Goal: Entertainment & Leisure: Consume media (video, audio)

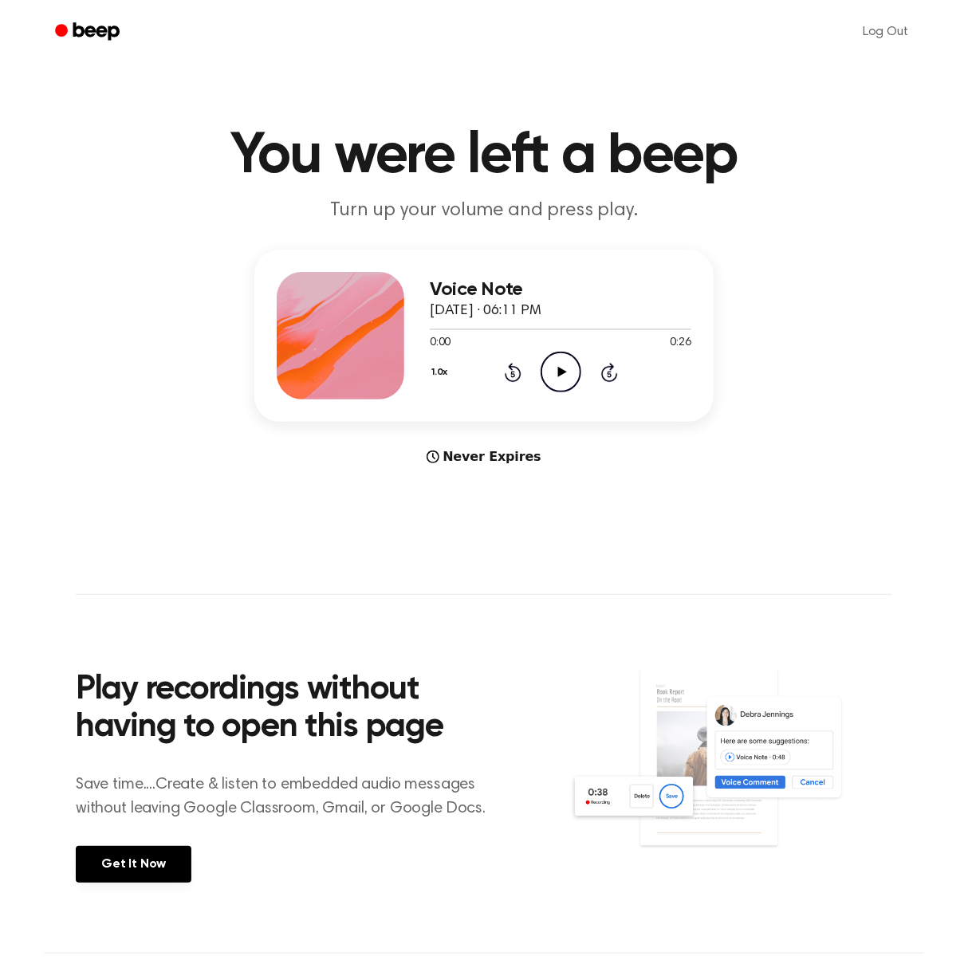
click at [563, 375] on icon "Play Audio" at bounding box center [560, 372] width 41 height 41
click at [565, 377] on icon "Play Audio" at bounding box center [560, 372] width 41 height 41
click at [556, 368] on icon "Play Audio" at bounding box center [560, 372] width 41 height 41
click at [549, 366] on icon "Play Audio" at bounding box center [560, 372] width 41 height 41
click at [556, 368] on icon "Play Audio" at bounding box center [560, 372] width 41 height 41
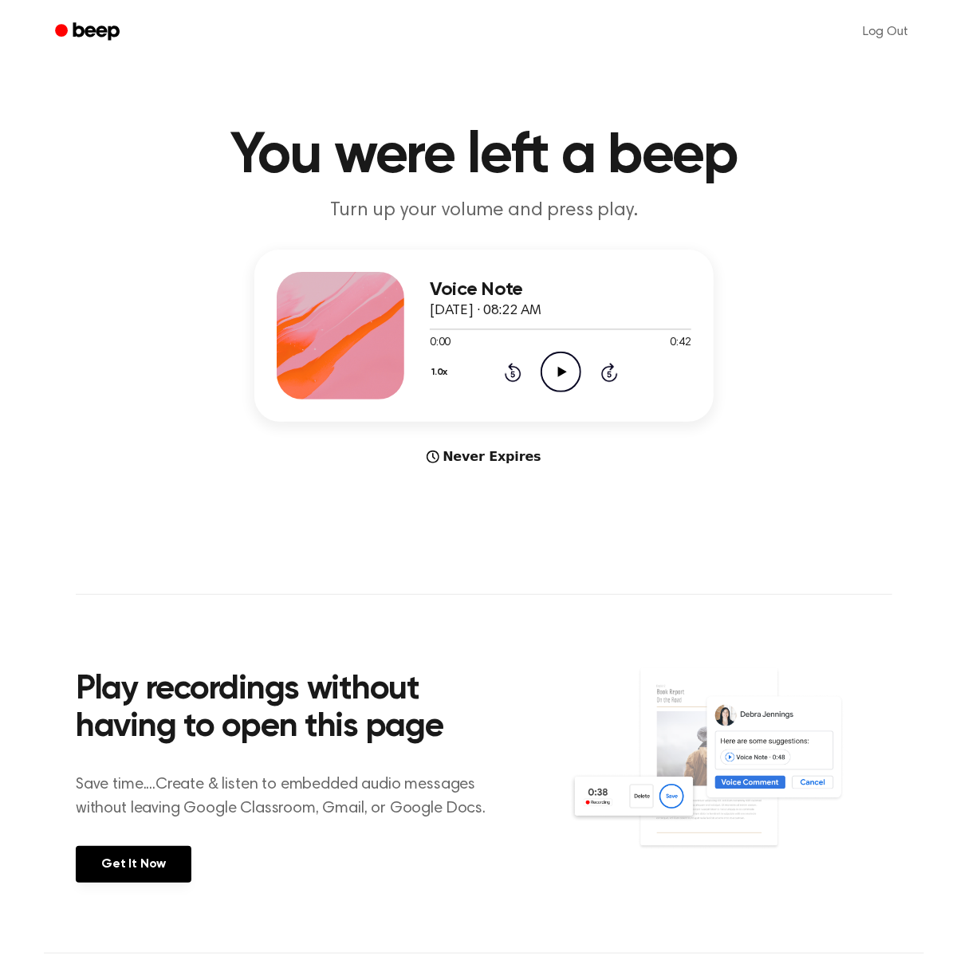
click at [552, 372] on icon "Play Audio" at bounding box center [560, 372] width 41 height 41
click at [605, 367] on icon at bounding box center [609, 372] width 17 height 19
click at [552, 374] on icon "Pause Audio" at bounding box center [560, 372] width 41 height 41
click at [561, 371] on icon at bounding box center [561, 372] width 9 height 10
click at [553, 381] on icon "Play Audio" at bounding box center [560, 372] width 41 height 41
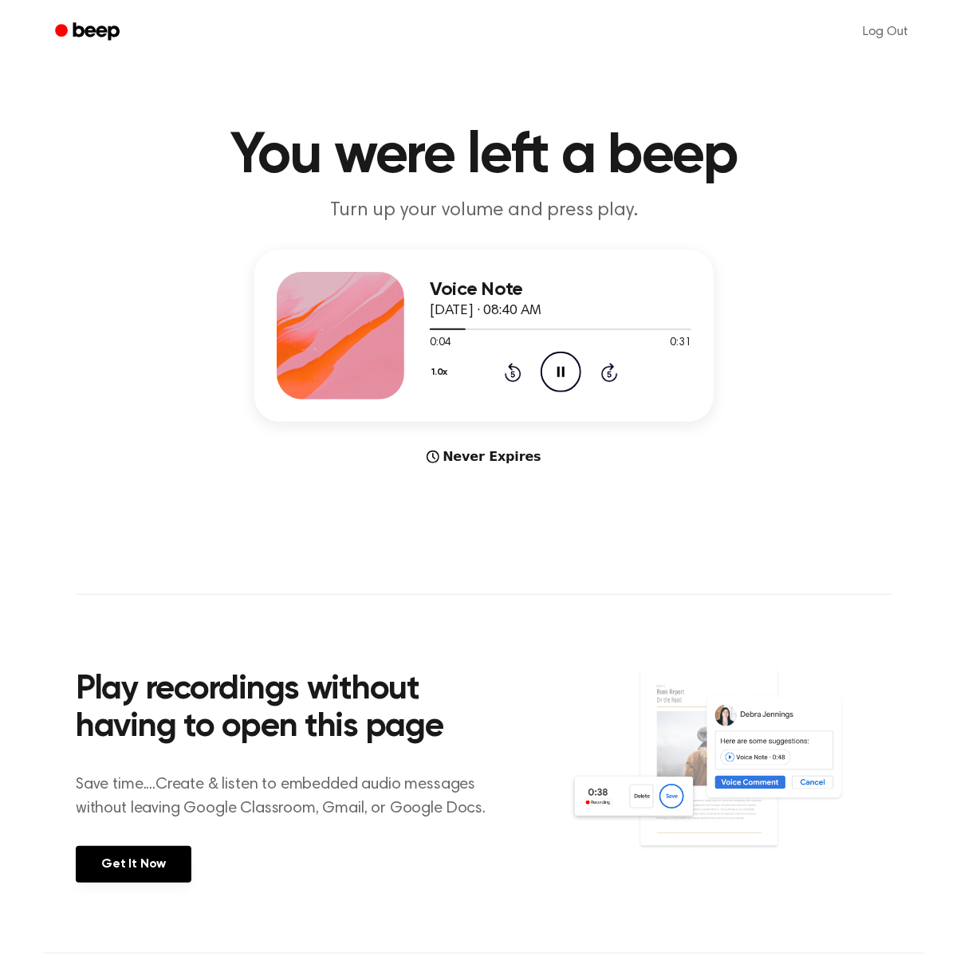
click at [606, 378] on icon "Skip 5 seconds" at bounding box center [609, 372] width 18 height 21
click at [560, 376] on icon "Play Audio" at bounding box center [560, 372] width 41 height 41
click at [564, 363] on icon "Play Audio" at bounding box center [560, 372] width 41 height 41
